Goal: Information Seeking & Learning: Compare options

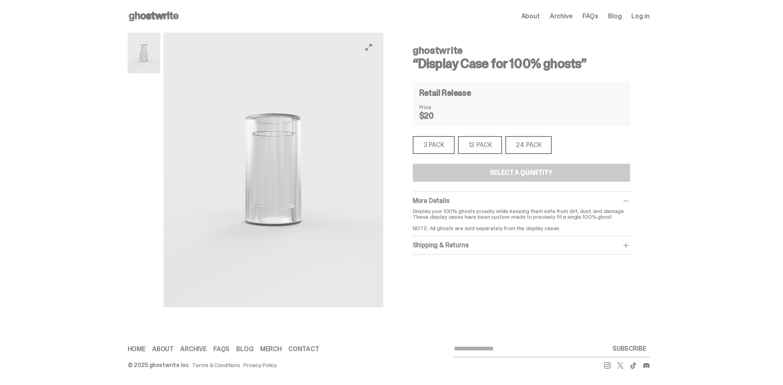
click at [443, 146] on div "3 PACK" at bounding box center [433, 145] width 42 height 18
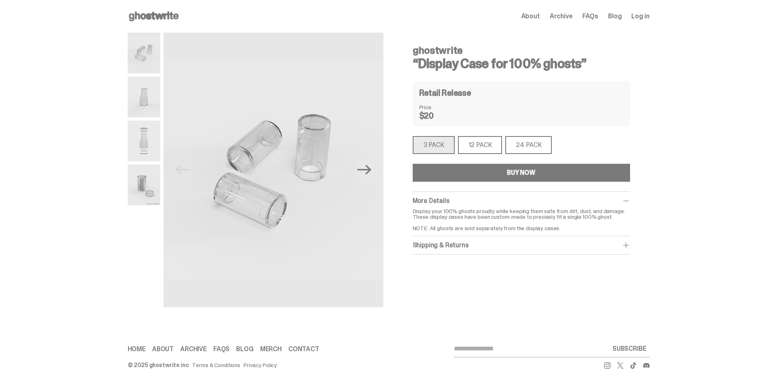
click at [473, 144] on div "12 PACK" at bounding box center [480, 145] width 44 height 18
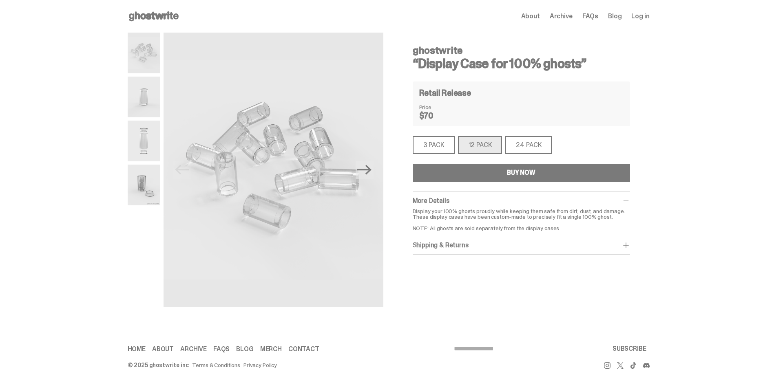
click at [151, 19] on icon at bounding box center [154, 16] width 52 height 13
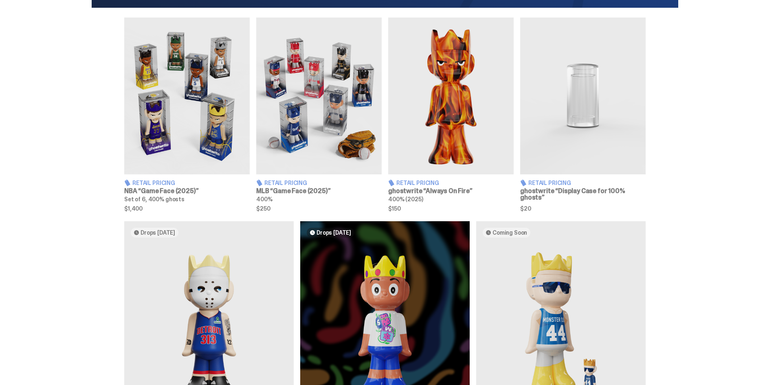
scroll to position [285, 0]
click at [309, 155] on img at bounding box center [319, 96] width 126 height 157
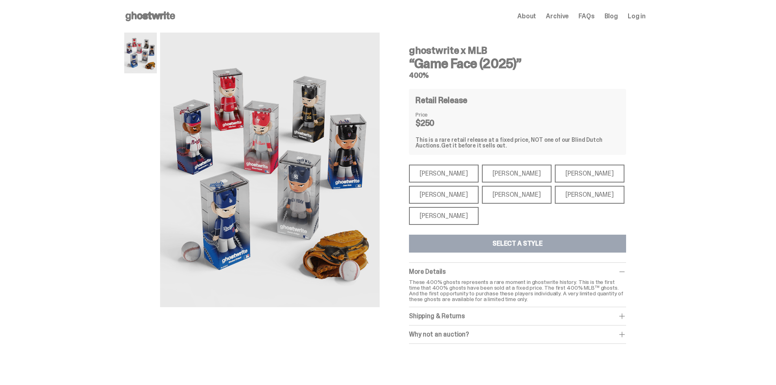
click at [455, 216] on div "[PERSON_NAME]" at bounding box center [444, 216] width 70 height 18
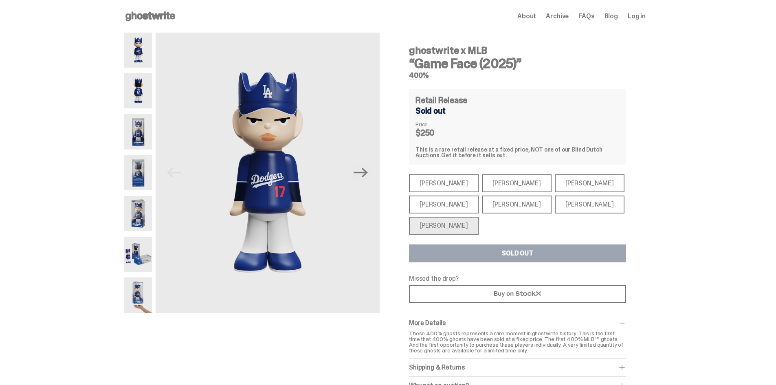
click at [436, 207] on div "[PERSON_NAME]" at bounding box center [444, 205] width 70 height 18
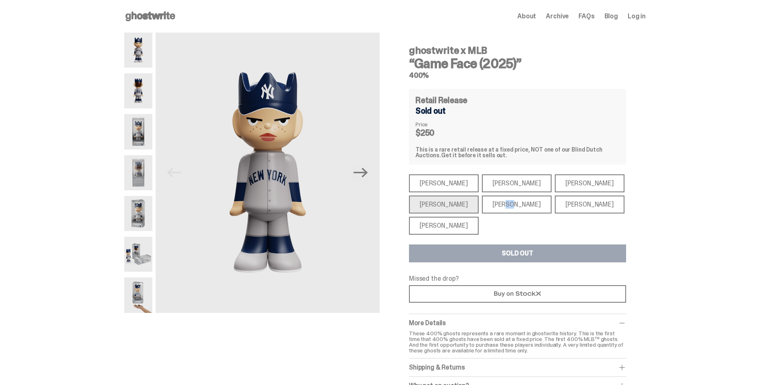
drag, startPoint x: 487, startPoint y: 203, endPoint x: 503, endPoint y: 205, distance: 16.1
click at [492, 203] on div "[PERSON_NAME]" at bounding box center [517, 205] width 70 height 18
click at [560, 208] on div "[PERSON_NAME]" at bounding box center [590, 205] width 70 height 18
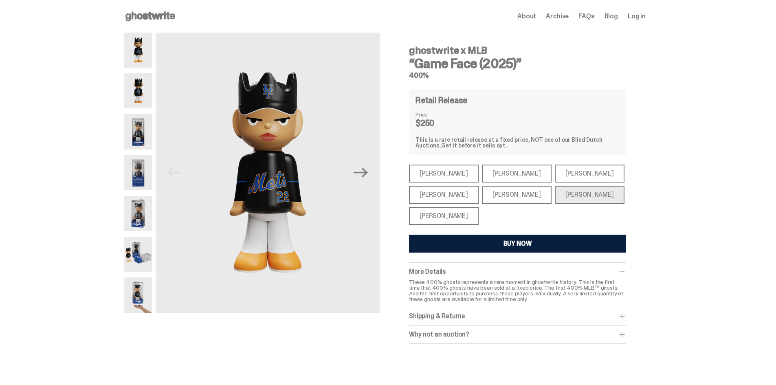
click at [570, 176] on div "[PERSON_NAME]" at bounding box center [590, 174] width 70 height 18
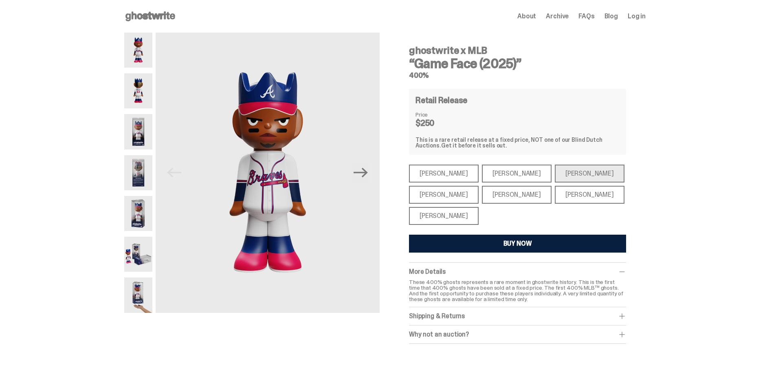
click at [512, 169] on div "[PERSON_NAME]" at bounding box center [517, 174] width 70 height 18
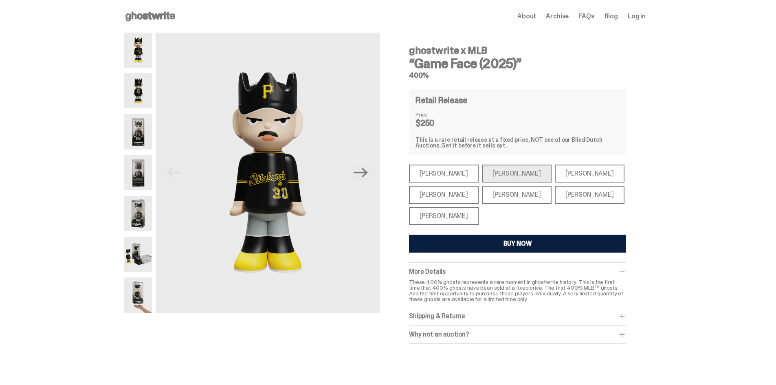
click at [453, 168] on div "[PERSON_NAME]" at bounding box center [444, 174] width 70 height 18
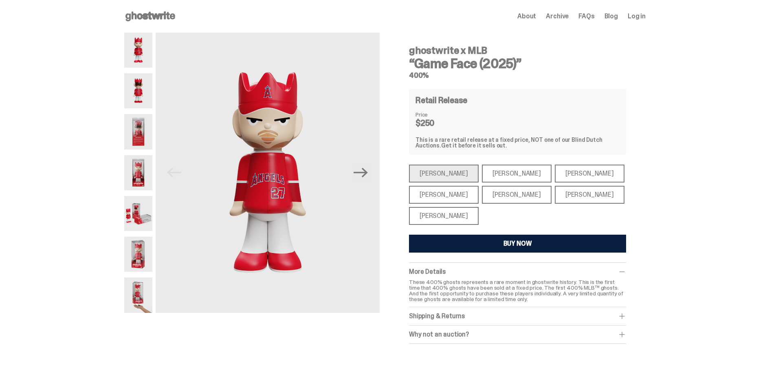
click at [441, 192] on div "[PERSON_NAME]" at bounding box center [444, 195] width 70 height 18
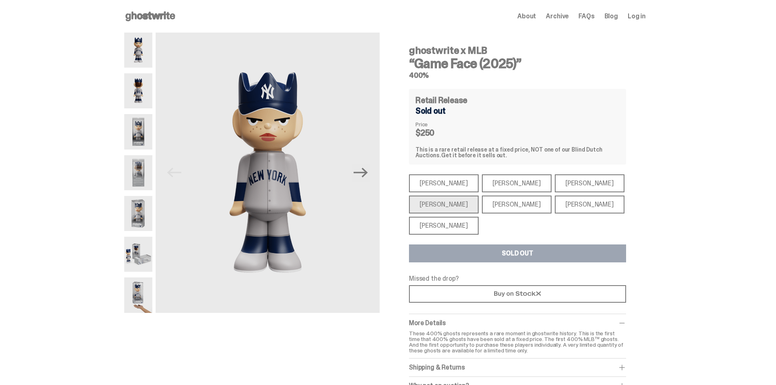
click at [457, 229] on div "[PERSON_NAME]" at bounding box center [444, 226] width 70 height 18
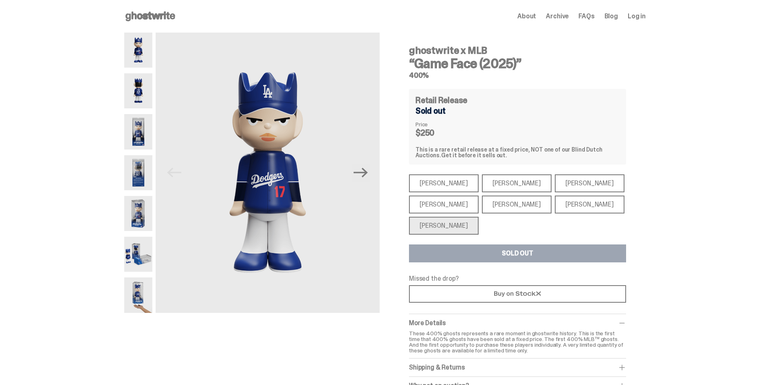
click at [132, 212] on img at bounding box center [138, 213] width 28 height 35
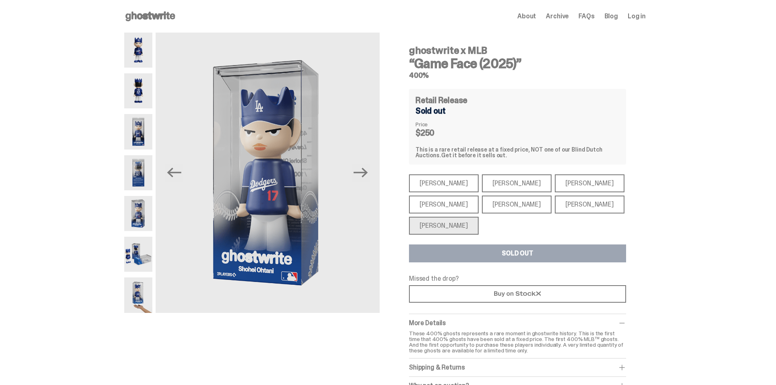
click at [141, 256] on img at bounding box center [138, 254] width 28 height 35
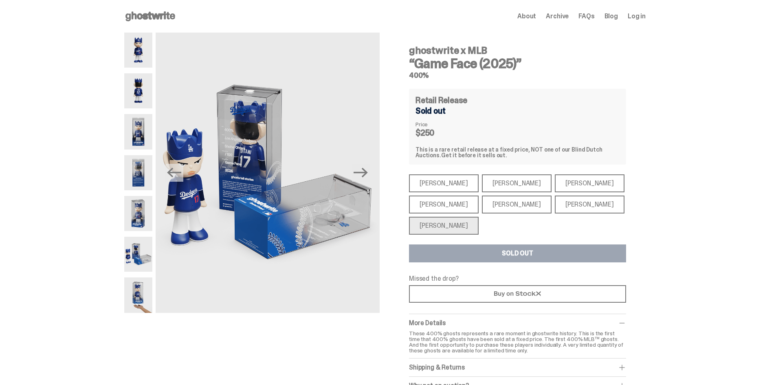
click at [141, 294] on img at bounding box center [138, 295] width 28 height 35
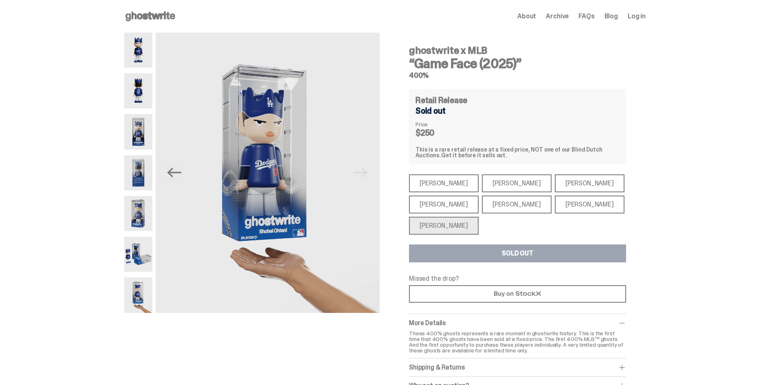
click at [140, 255] on img at bounding box center [138, 254] width 28 height 35
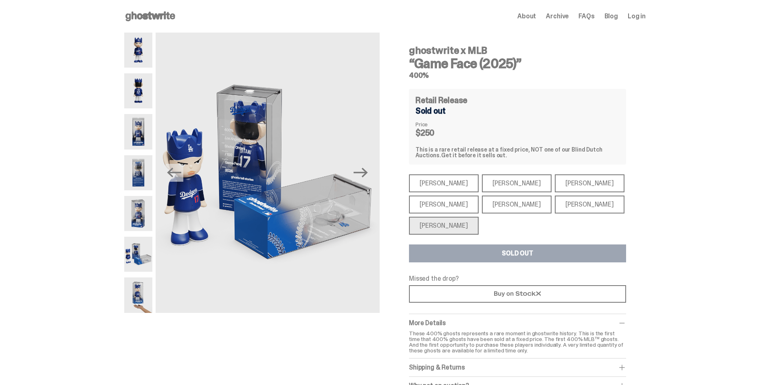
click at [121, 218] on div "ghostwrite x MLB “Game Face (2025)” 400% Previous Next ghostwrite x MLB “Game F…" at bounding box center [385, 222] width 770 height 379
click at [136, 111] on div at bounding box center [138, 173] width 28 height 280
click at [137, 93] on img at bounding box center [138, 90] width 28 height 35
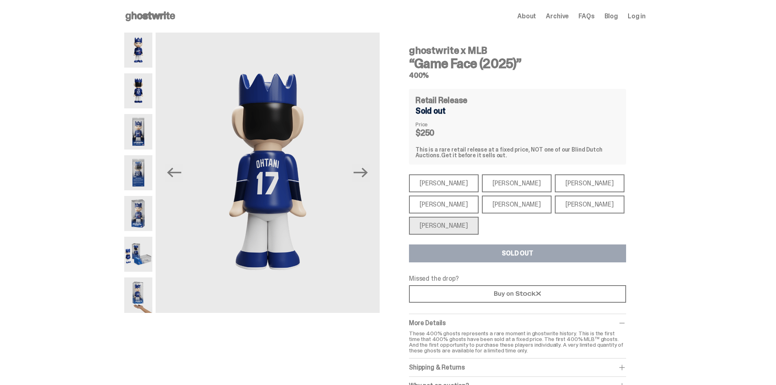
click at [150, 21] on icon at bounding box center [150, 16] width 52 height 13
